Goal: Task Accomplishment & Management: Manage account settings

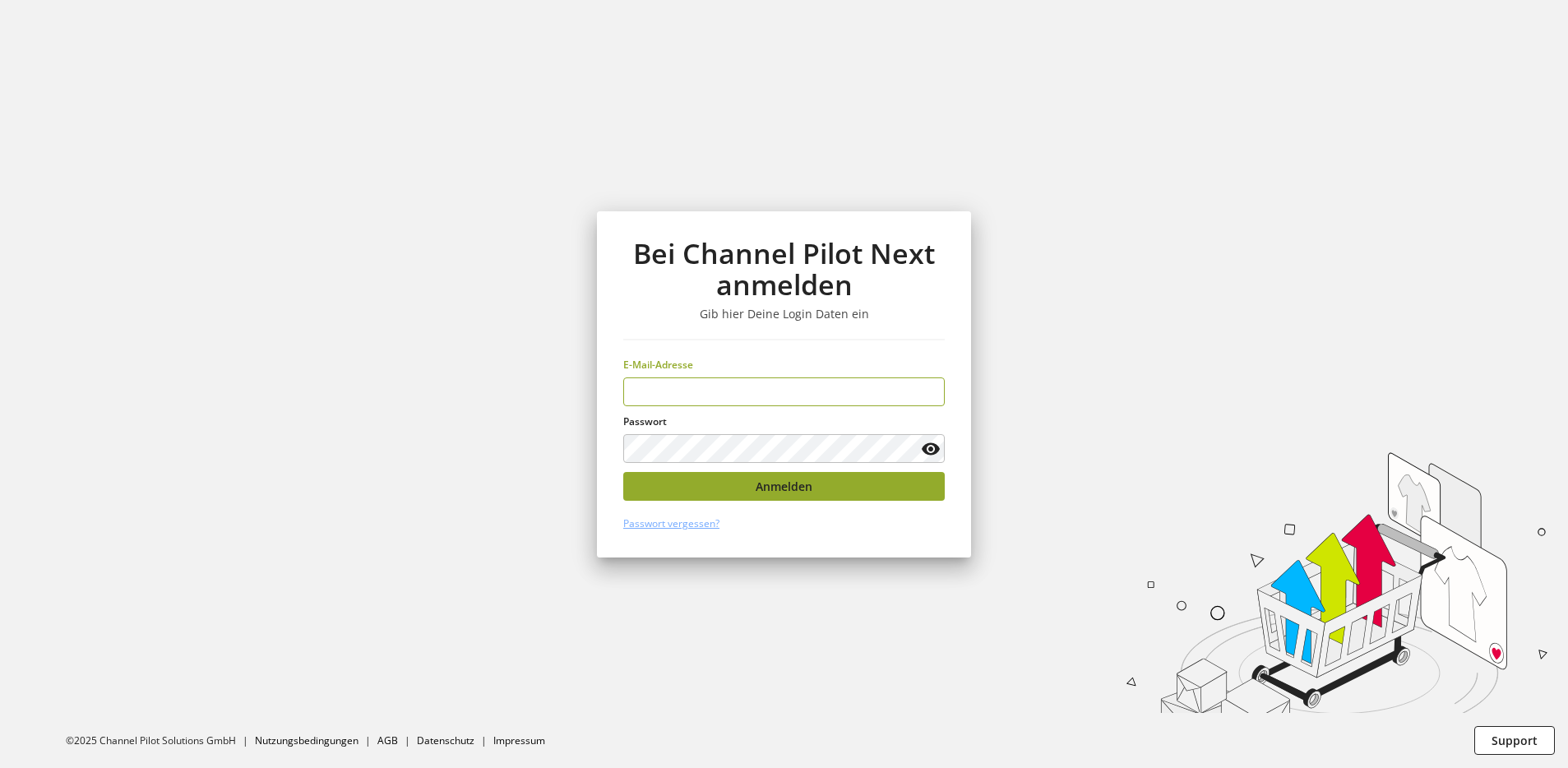
type input "**********"
click at [750, 484] on button "Anmelden" at bounding box center [784, 486] width 322 height 28
